Goal: Transaction & Acquisition: Purchase product/service

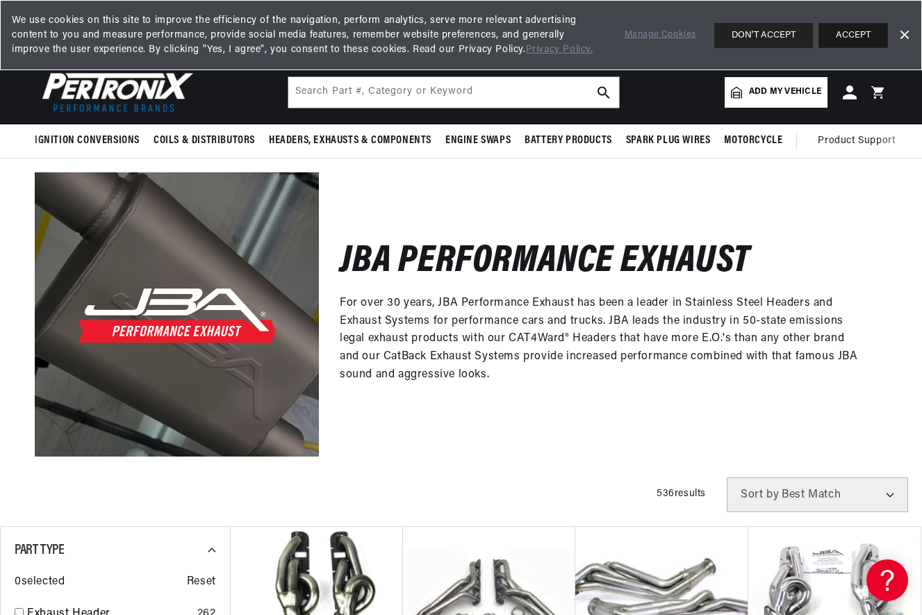
click at [838, 39] on button "ACCEPT" at bounding box center [852, 35] width 69 height 25
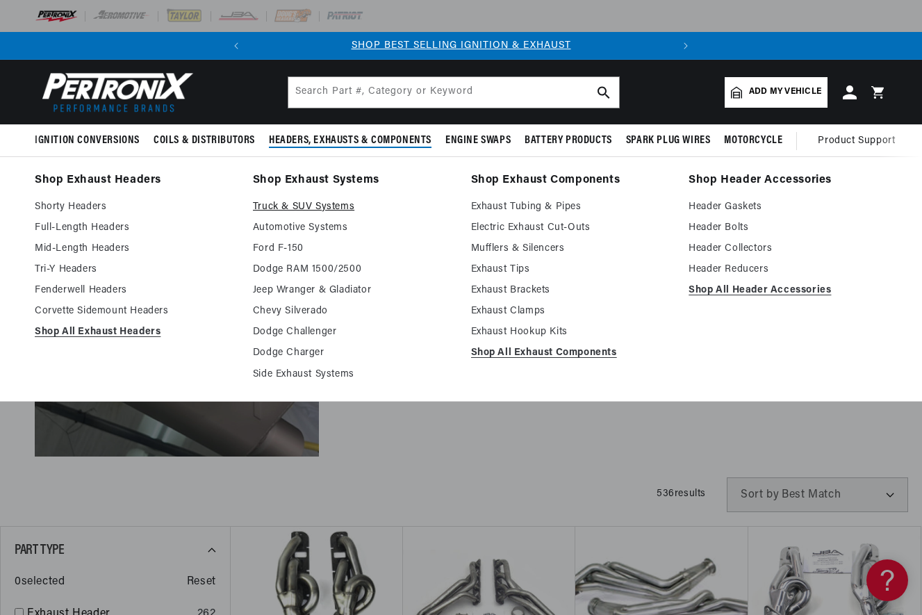
click at [339, 208] on link "Truck & SUV Systems" at bounding box center [352, 207] width 199 height 17
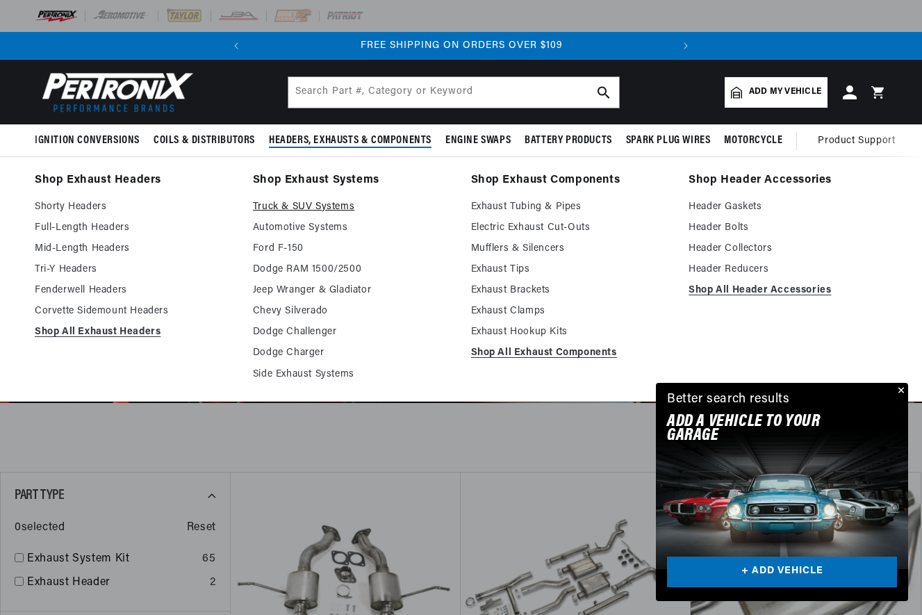
click at [316, 208] on link "Truck & SUV Systems" at bounding box center [352, 207] width 199 height 17
click at [332, 144] on span "Headers, Exhausts & Components" at bounding box center [350, 140] width 163 height 15
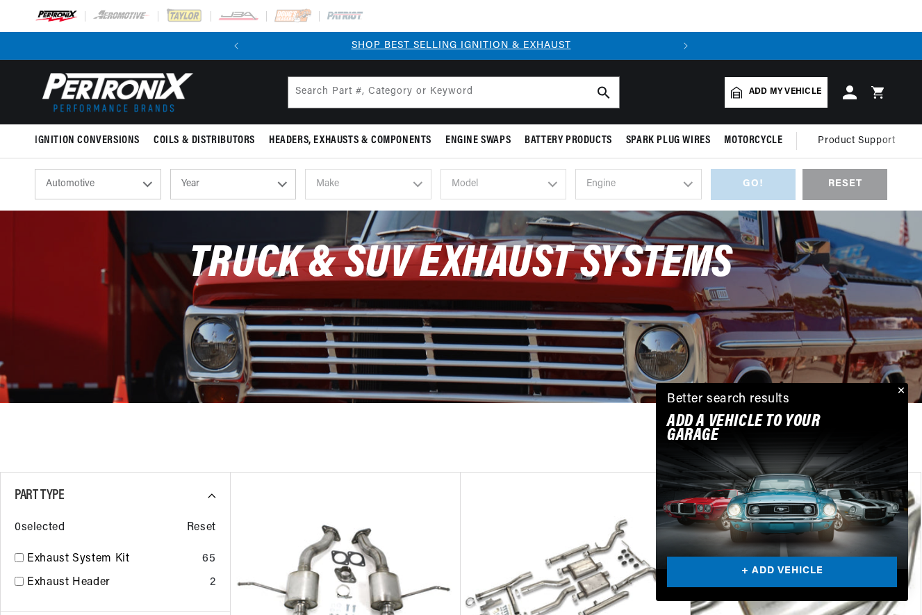
scroll to position [0, 421]
select select "2024"
